Goal: Task Accomplishment & Management: Complete application form

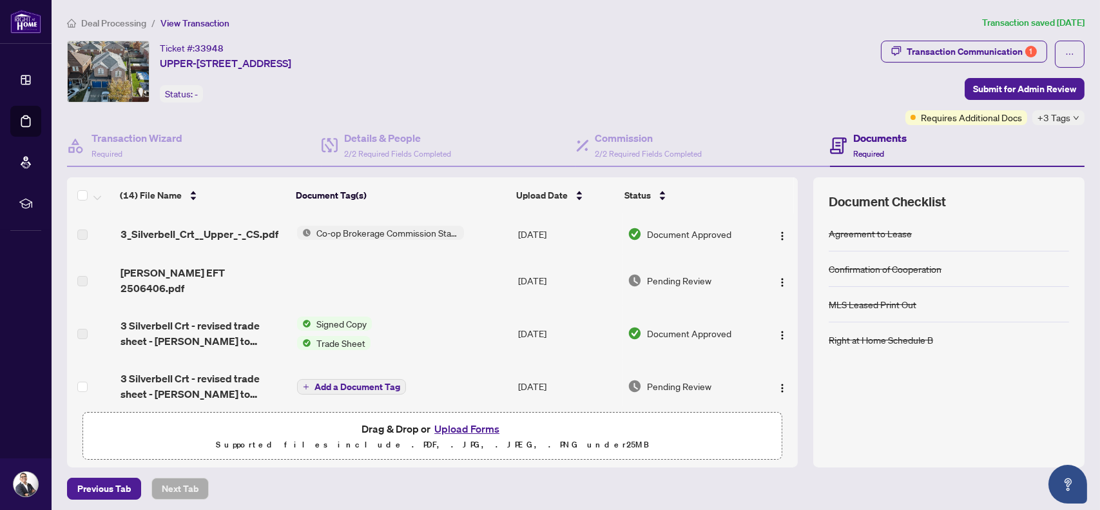
click at [329, 316] on span "Signed Copy" at bounding box center [341, 323] width 61 height 14
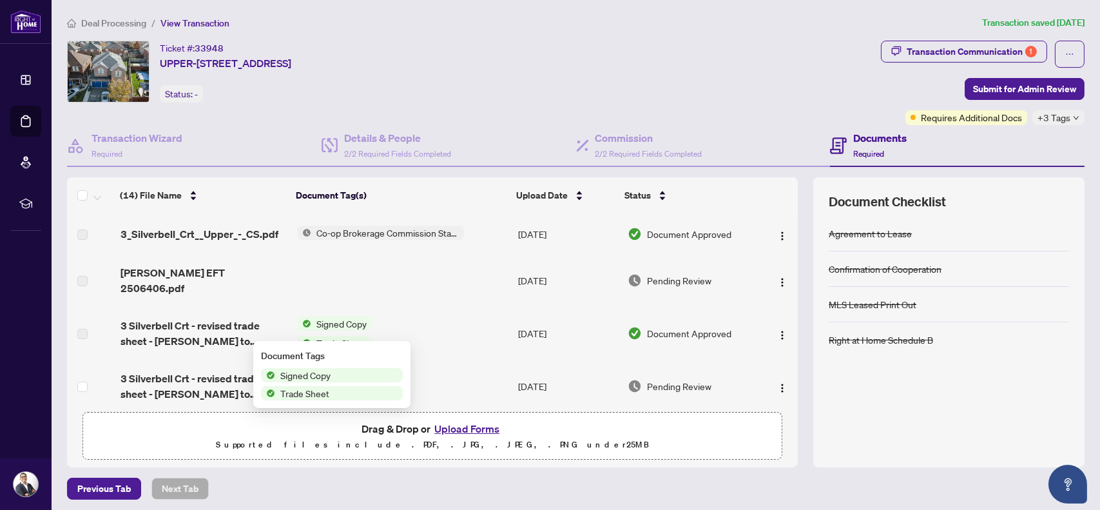
click at [307, 306] on td "Signed Copy Trade Sheet" at bounding box center [402, 333] width 221 height 54
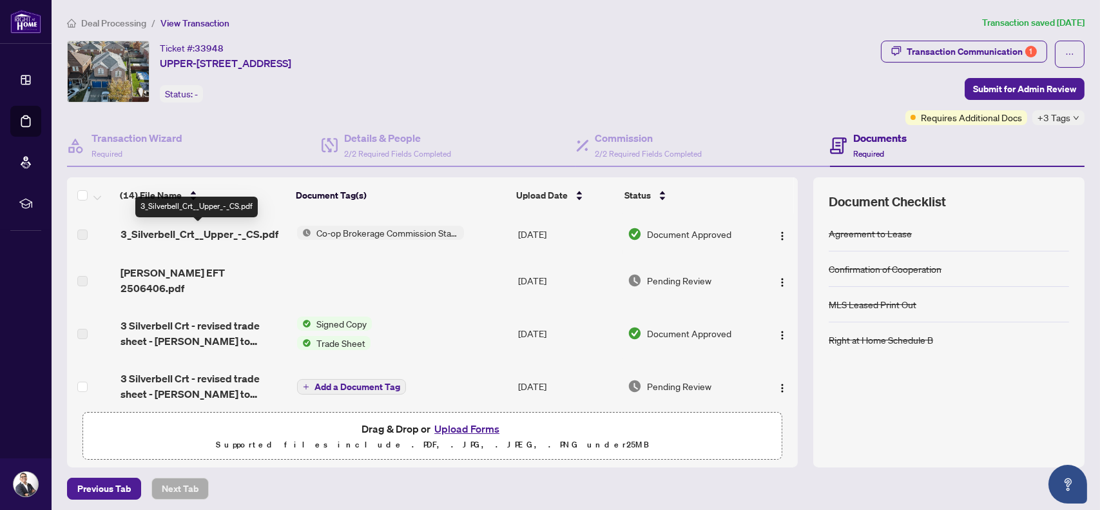
click at [258, 234] on span "3_Silverbell_Crt__Upper_-_CS.pdf" at bounding box center [200, 233] width 158 height 15
click at [164, 237] on span "3_Silverbell_Crt__Upper_-_CS.pdf" at bounding box center [200, 233] width 158 height 15
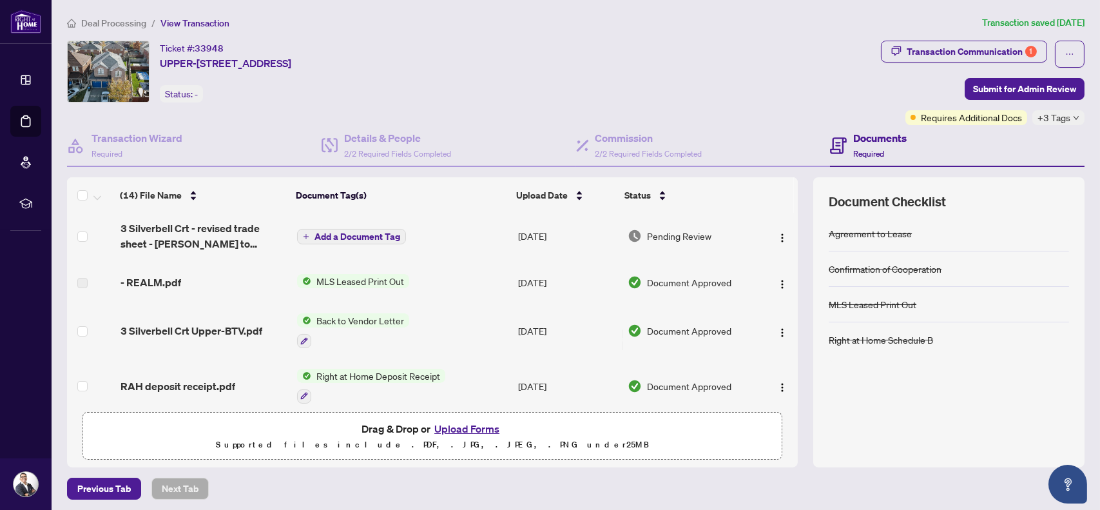
click at [320, 232] on span "Add a Document Tag" at bounding box center [358, 236] width 86 height 9
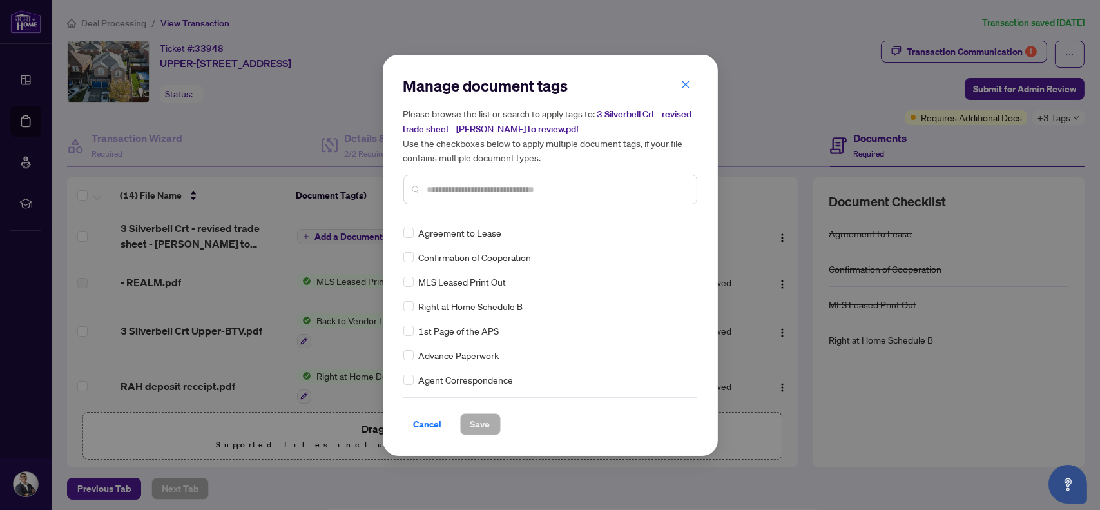
click at [431, 420] on span "Cancel" at bounding box center [428, 424] width 28 height 21
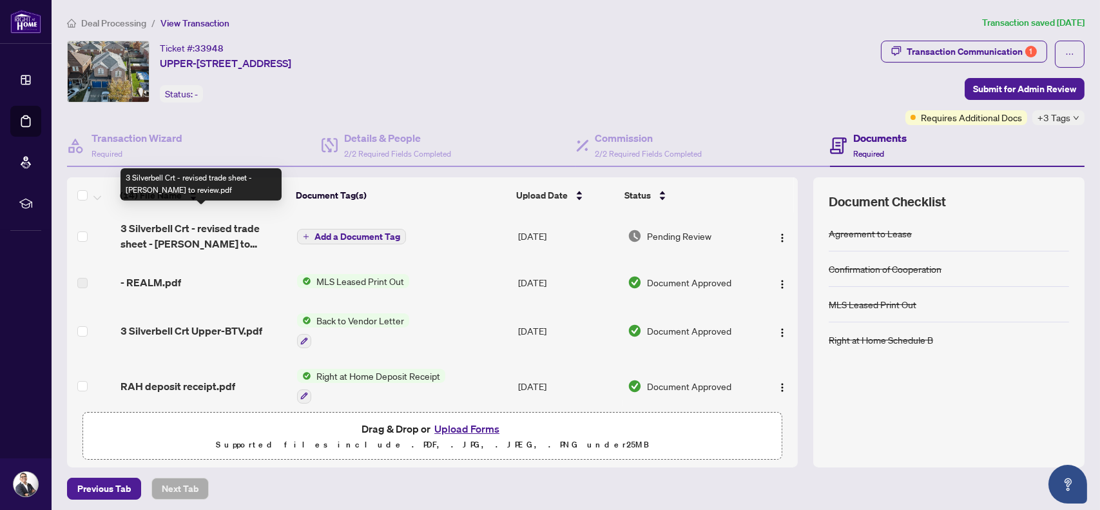
click at [209, 224] on span "3 Silverbell Crt - revised trade sheet - [PERSON_NAME] to review.pdf" at bounding box center [204, 235] width 167 height 31
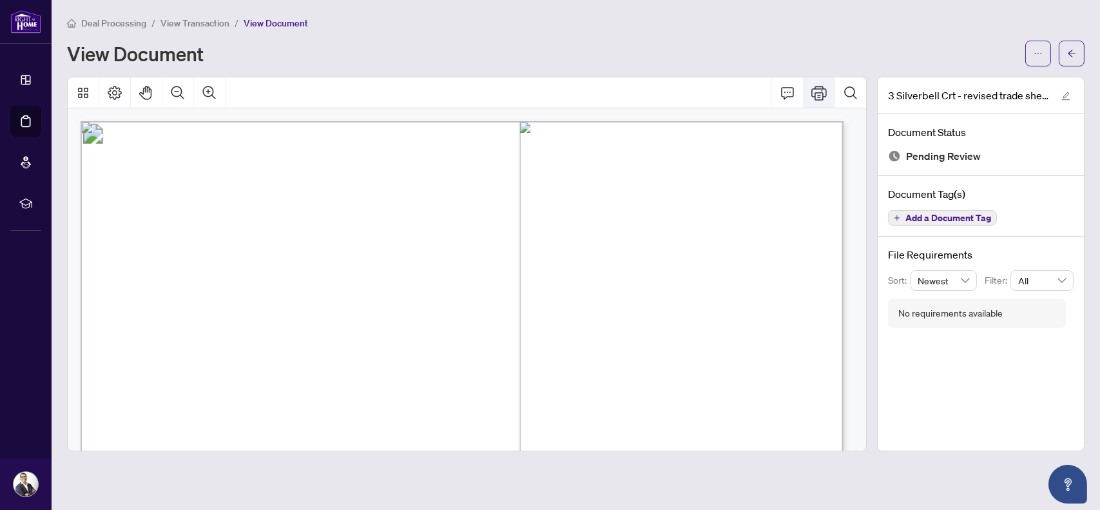
click at [822, 89] on button "Print" at bounding box center [819, 92] width 31 height 31
click at [1075, 51] on icon "arrow-left" at bounding box center [1071, 53] width 9 height 9
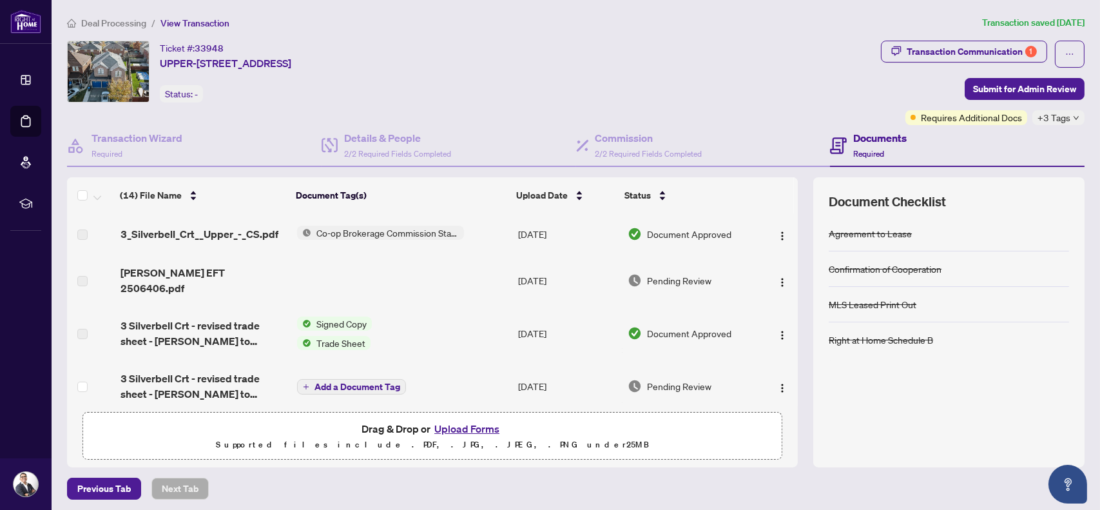
click at [478, 427] on button "Upload Forms" at bounding box center [467, 428] width 73 height 17
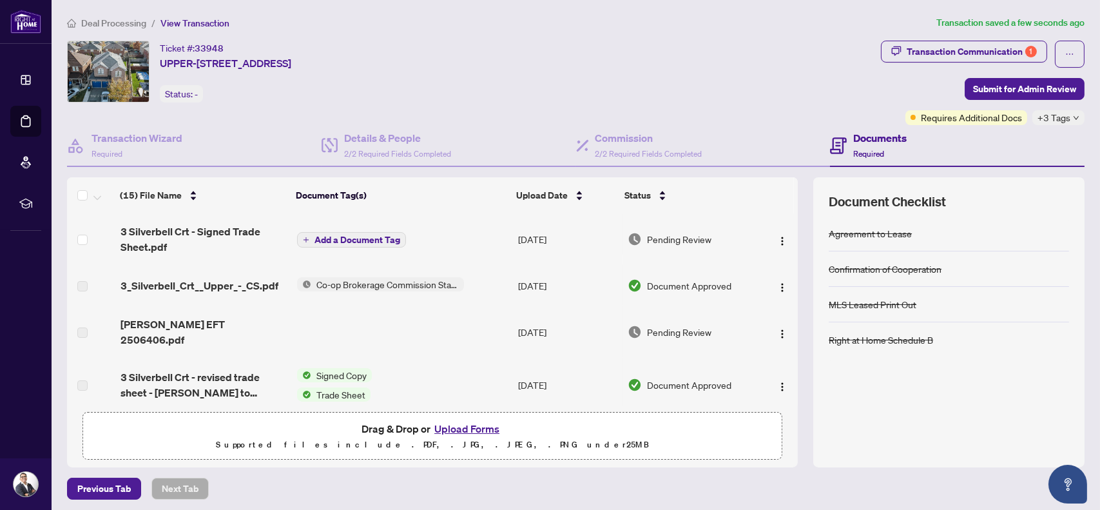
click at [376, 237] on span "Add a Document Tag" at bounding box center [358, 239] width 86 height 9
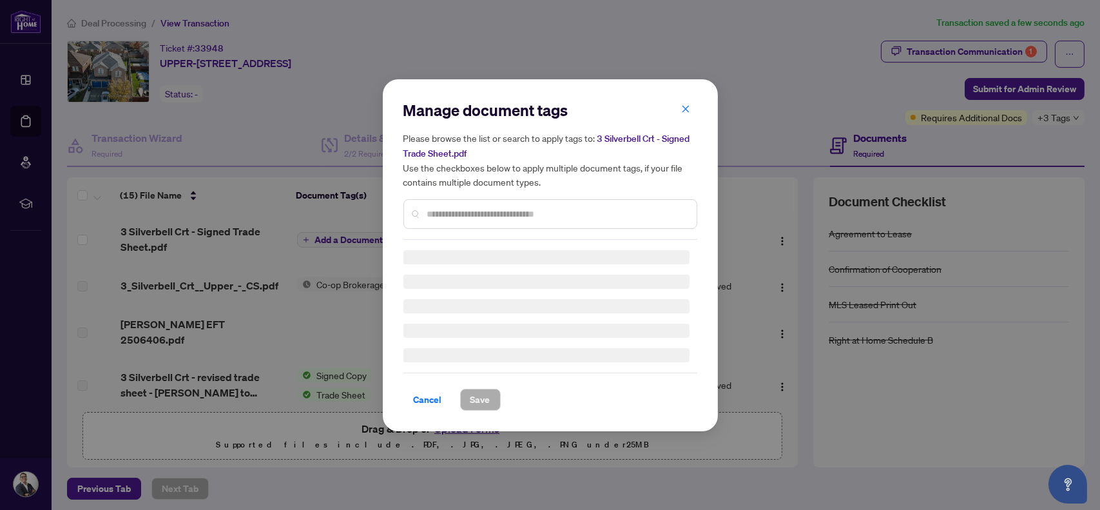
click at [481, 210] on input "text" at bounding box center [556, 214] width 259 height 14
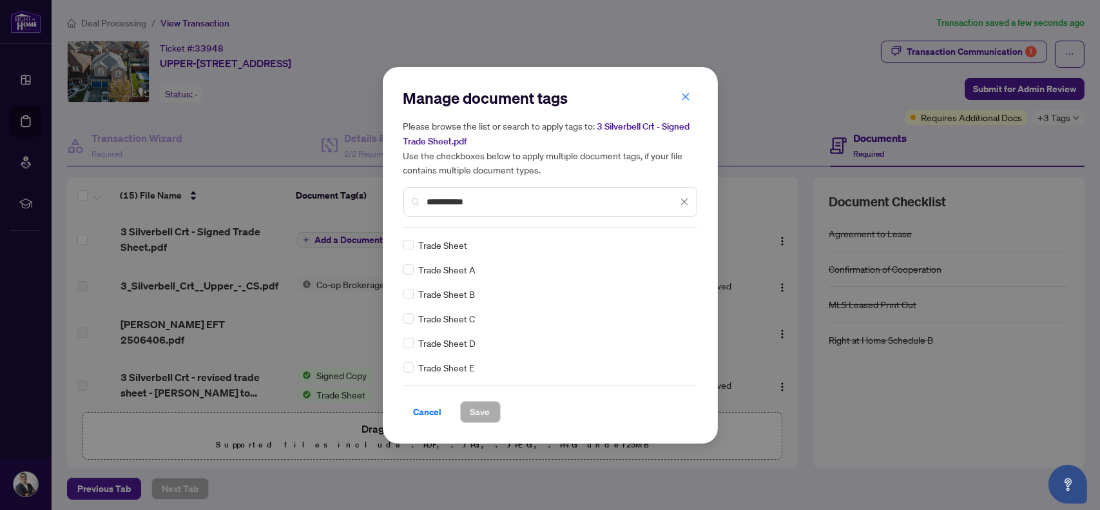
type input "**********"
drag, startPoint x: 480, startPoint y: 412, endPoint x: 547, endPoint y: 399, distance: 68.4
click at [480, 412] on span "Save" at bounding box center [480, 412] width 20 height 21
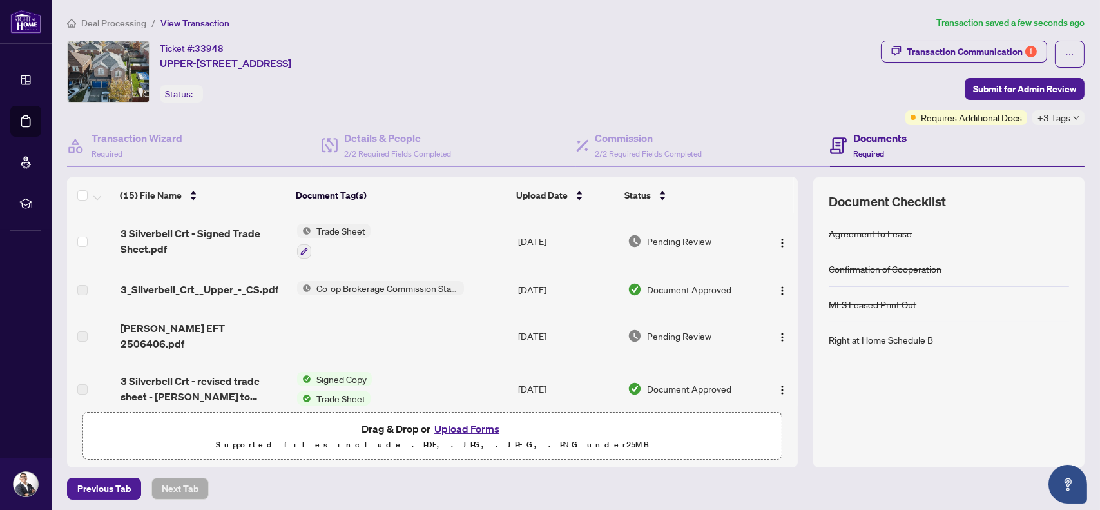
click at [990, 87] on span "Submit for Admin Review" at bounding box center [1024, 89] width 103 height 21
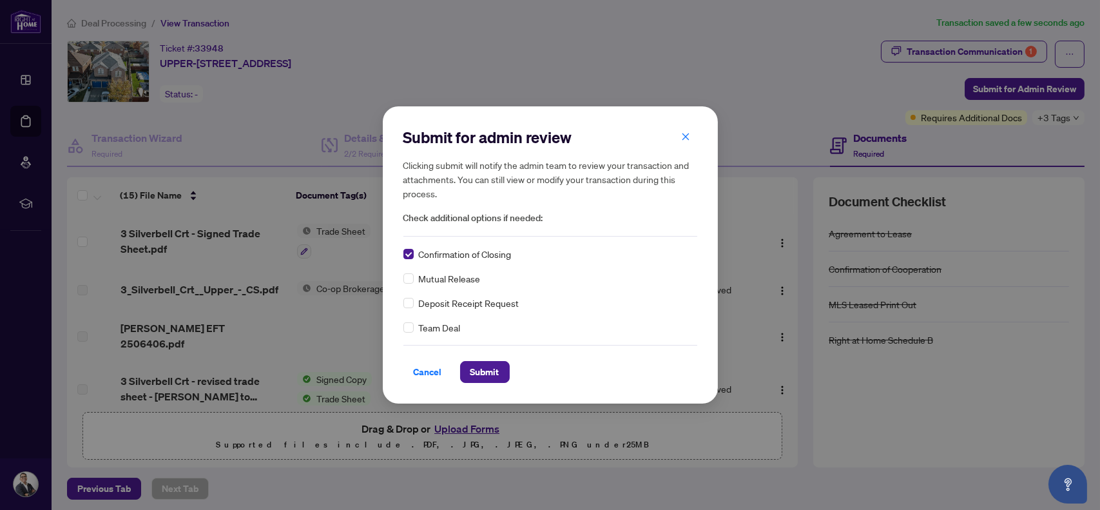
click at [492, 369] on span "Submit" at bounding box center [484, 372] width 29 height 21
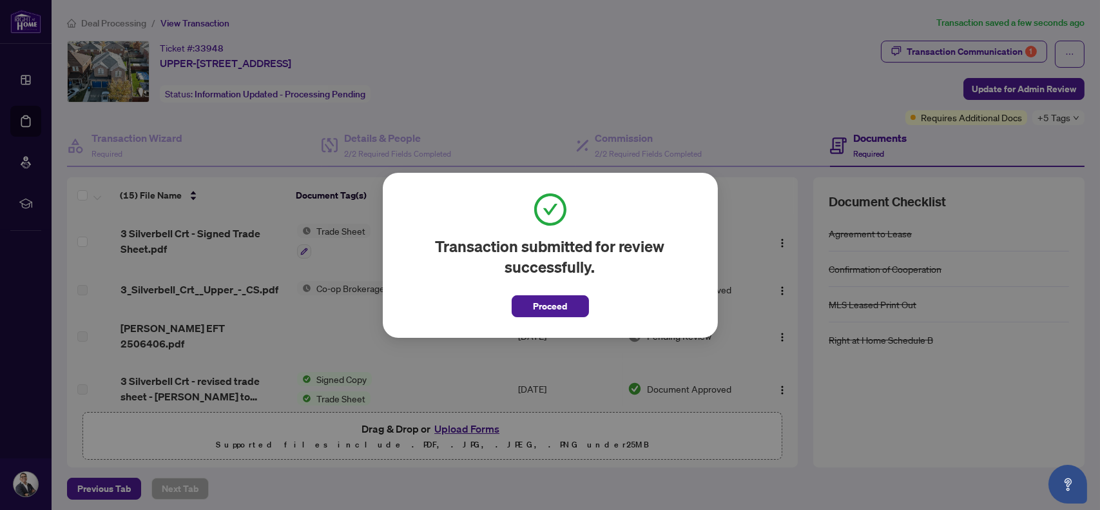
click at [533, 302] on span "Proceed" at bounding box center [550, 306] width 34 height 21
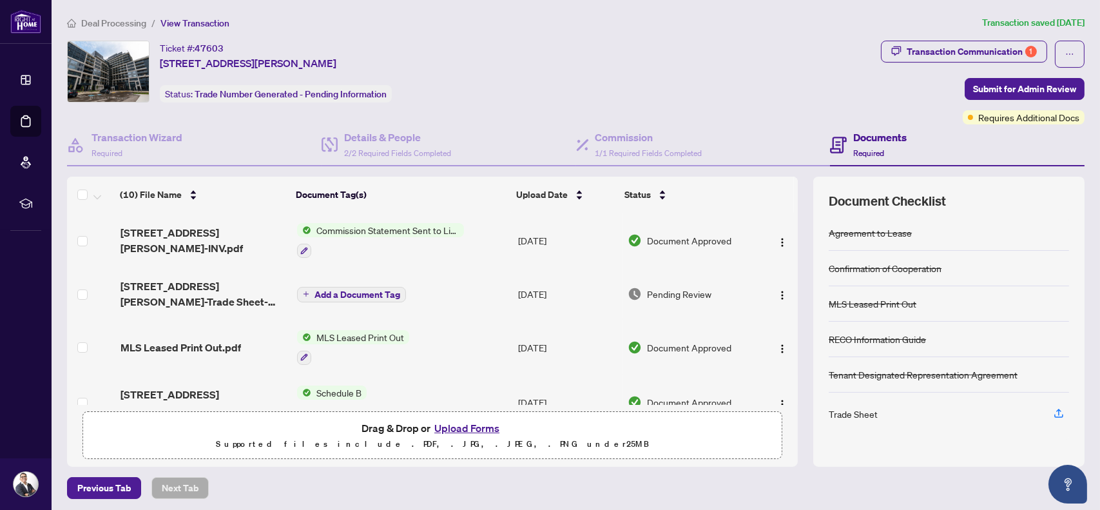
click at [376, 290] on span "Add a Document Tag" at bounding box center [358, 294] width 86 height 9
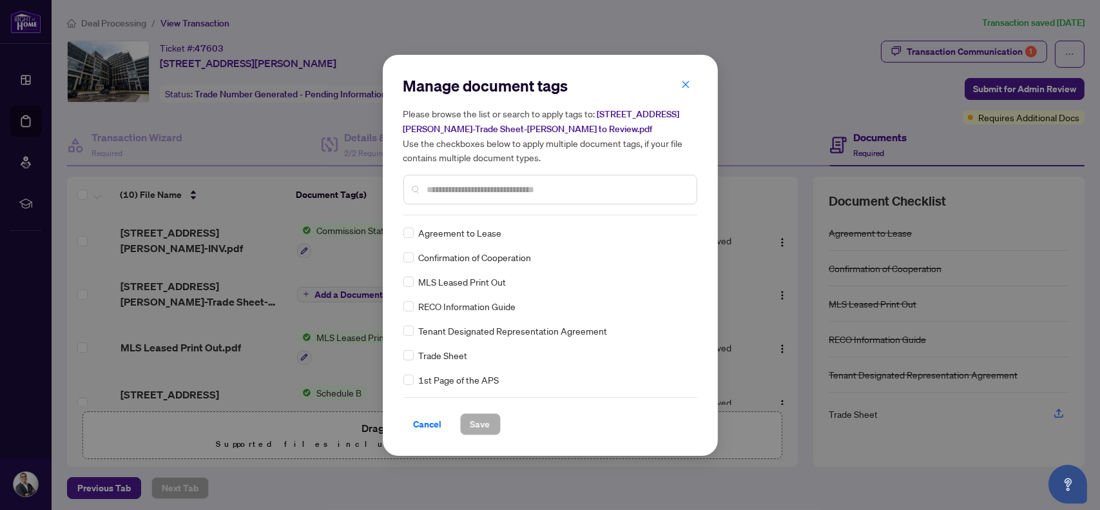
click at [435, 417] on span "Cancel" at bounding box center [428, 424] width 28 height 21
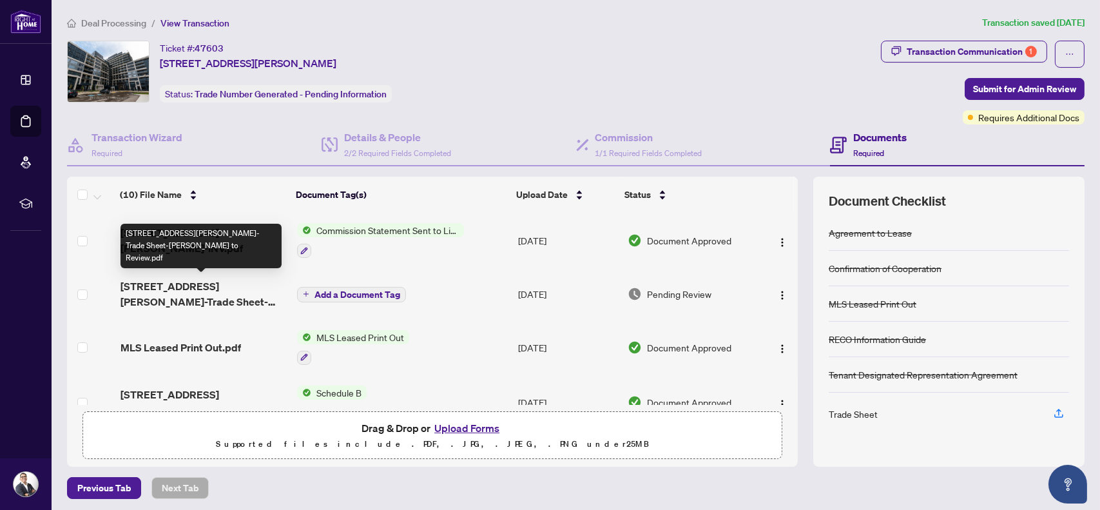
click at [226, 279] on span "3200 William Coltson Ave 611-Trade Sheet-Chris to Review.pdf" at bounding box center [204, 293] width 167 height 31
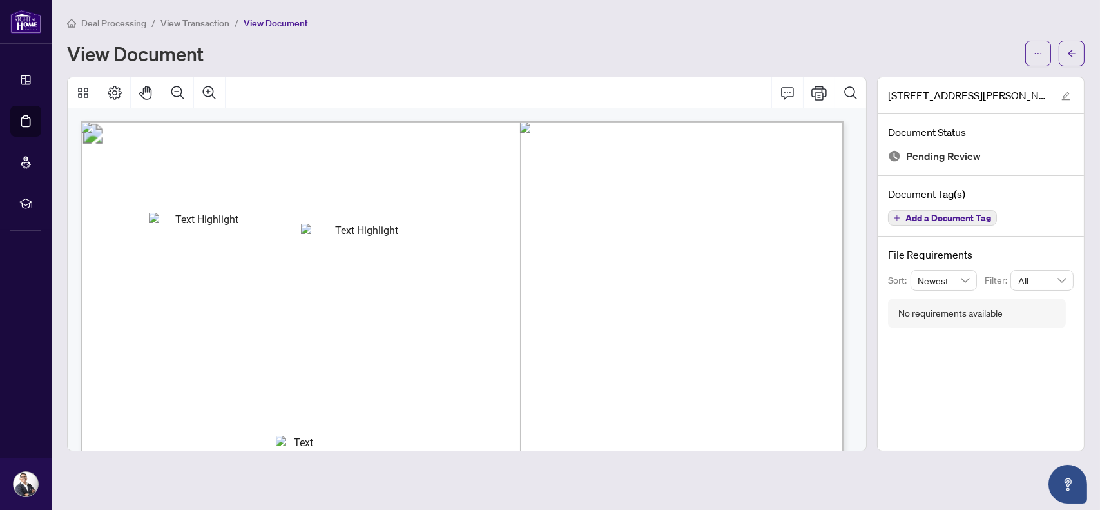
scroll to position [150, 0]
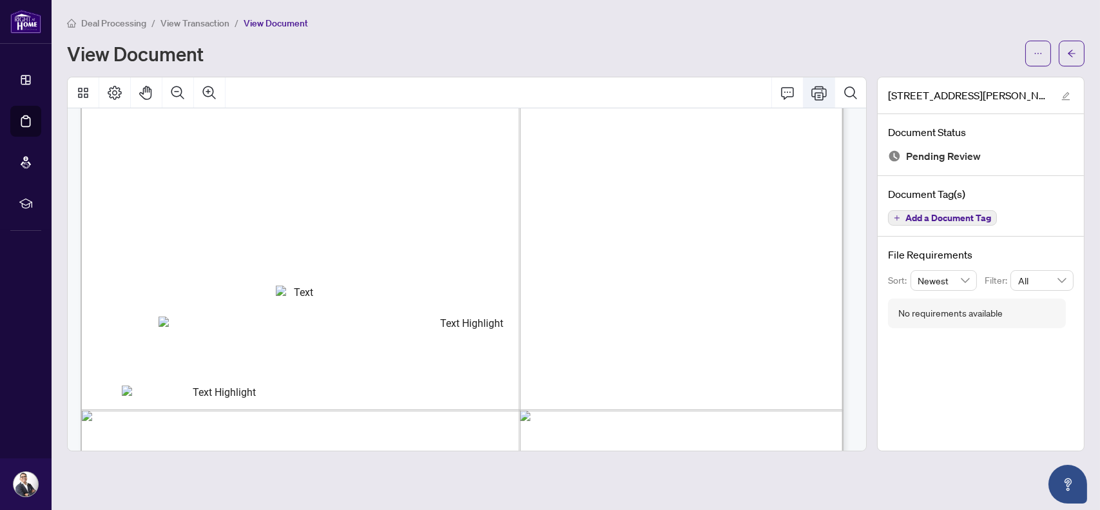
click at [824, 92] on button "Print" at bounding box center [819, 92] width 31 height 31
click at [1078, 51] on button "button" at bounding box center [1072, 54] width 26 height 26
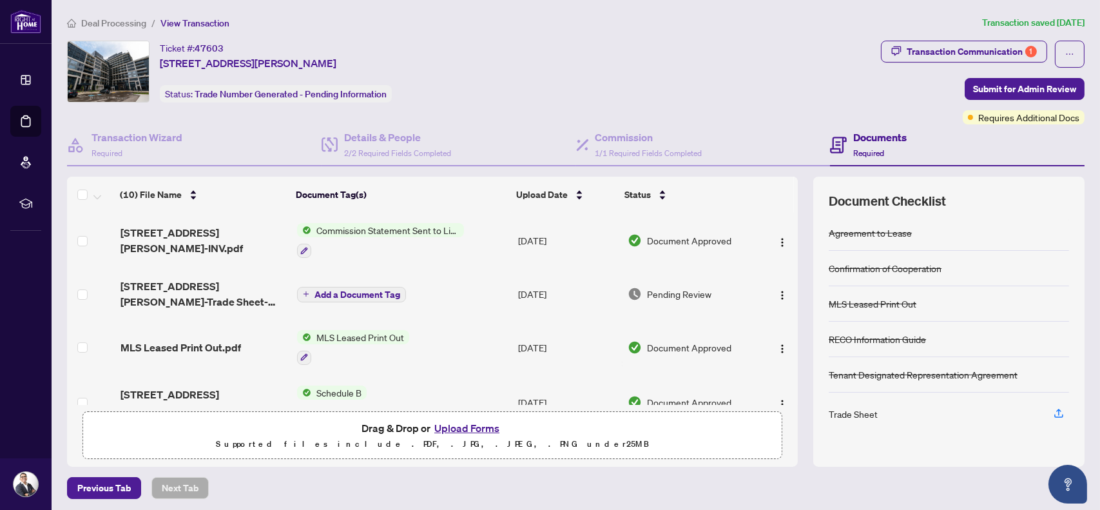
click at [469, 425] on button "Upload Forms" at bounding box center [467, 428] width 73 height 17
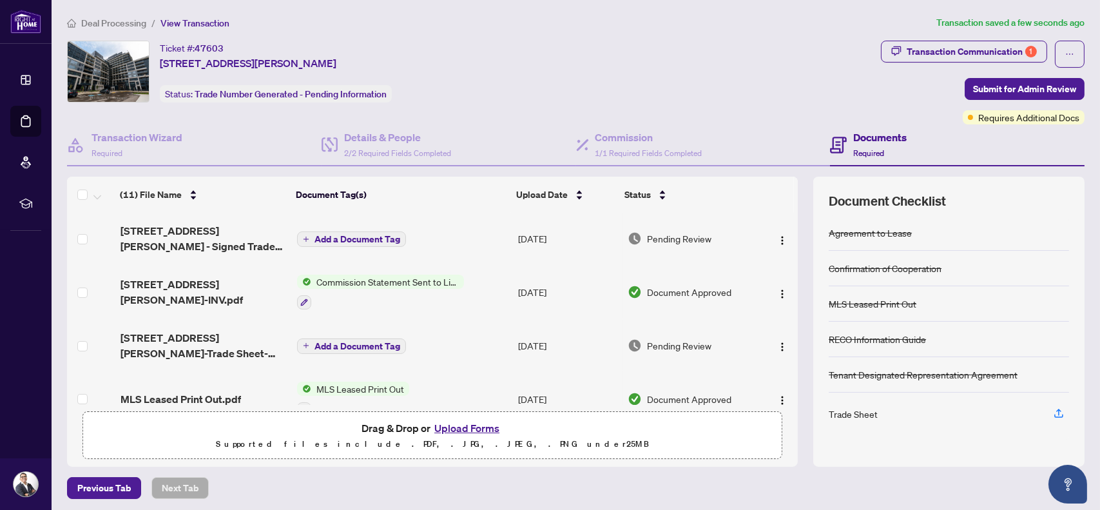
click at [365, 235] on span "Add a Document Tag" at bounding box center [358, 239] width 86 height 9
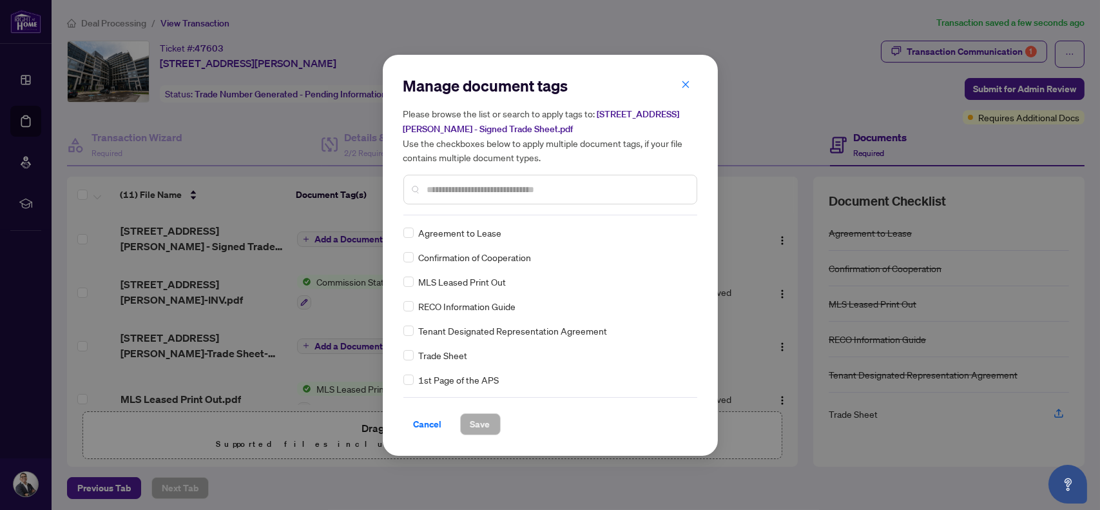
click at [480, 184] on input "text" at bounding box center [556, 189] width 259 height 14
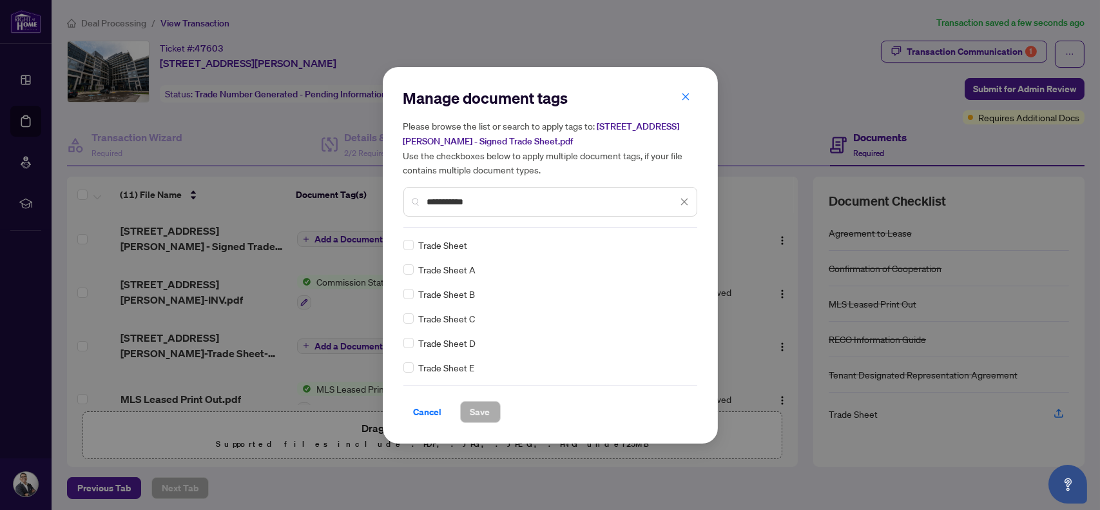
type input "**********"
click at [485, 408] on span "Save" at bounding box center [480, 412] width 20 height 21
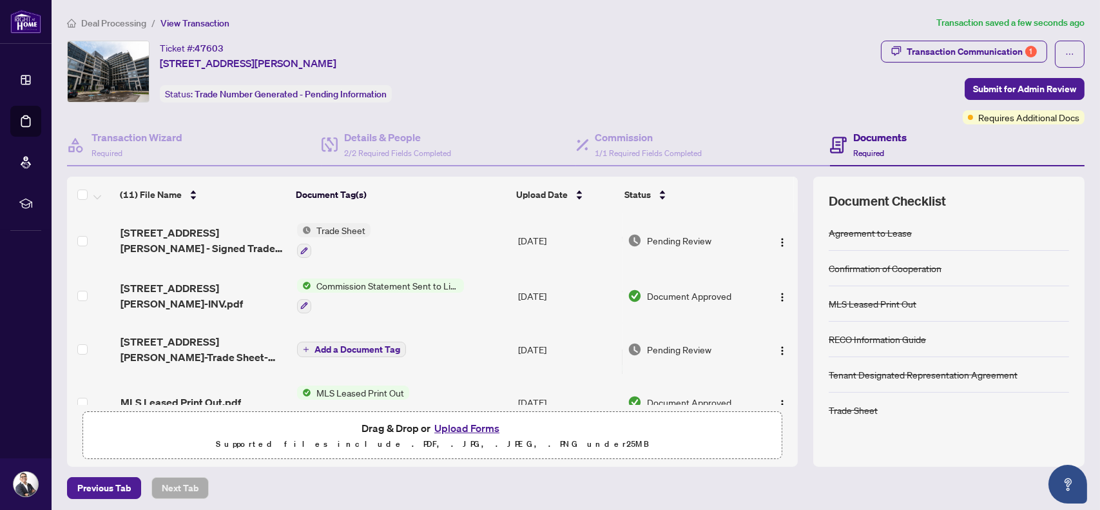
click at [998, 87] on span "Submit for Admin Review" at bounding box center [1024, 89] width 103 height 21
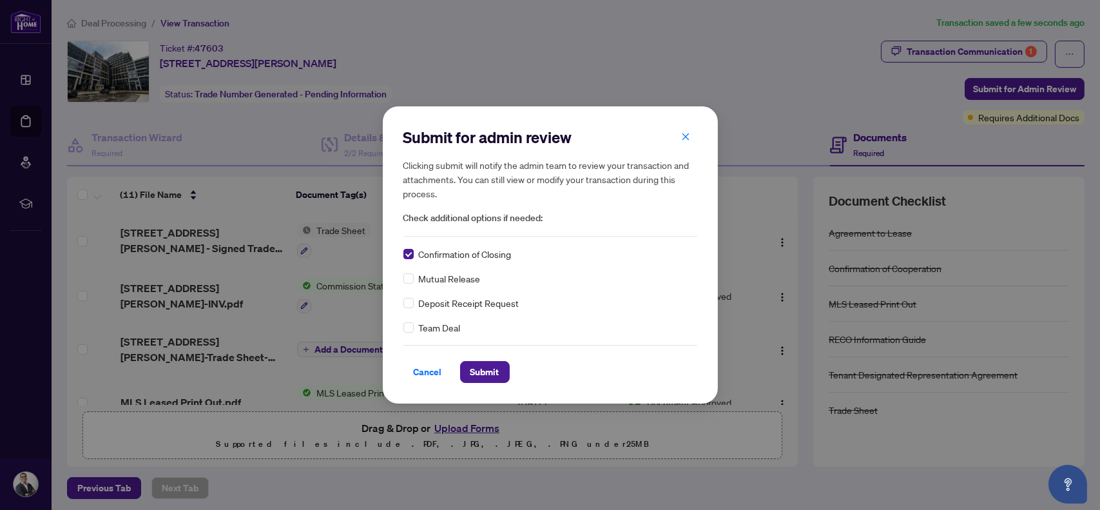
click at [485, 371] on span "Submit" at bounding box center [484, 372] width 29 height 21
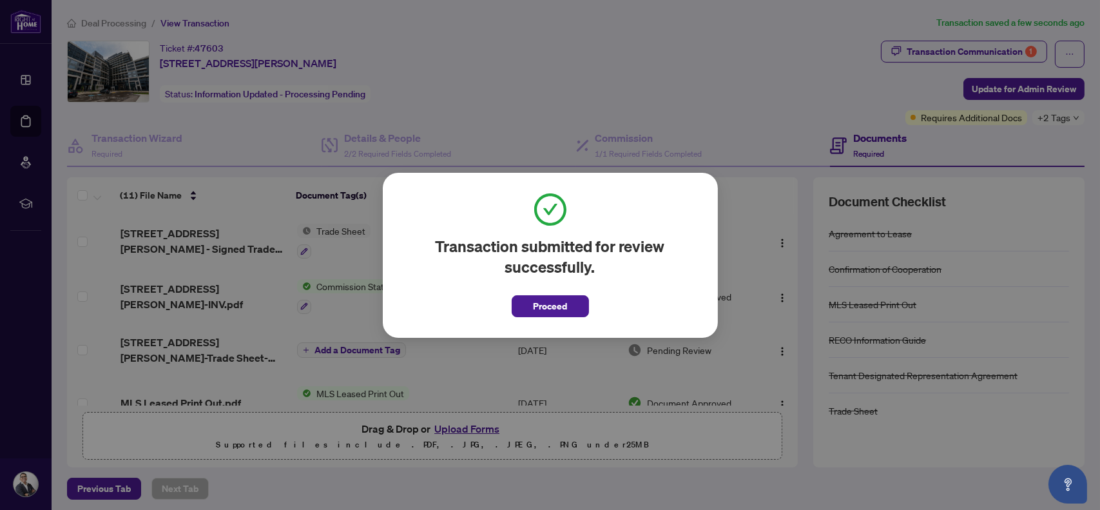
click at [552, 307] on span "Proceed" at bounding box center [550, 306] width 34 height 21
